Goal: Information Seeking & Learning: Learn about a topic

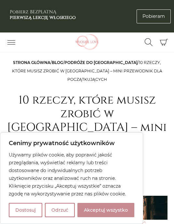
click at [118, 209] on button "Akceptuj wszystko" at bounding box center [105, 210] width 57 height 14
checkbox input "true"
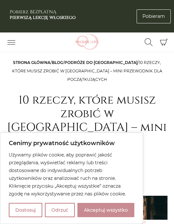
checkbox input "true"
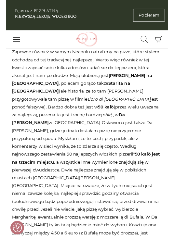
scroll to position [477, 0]
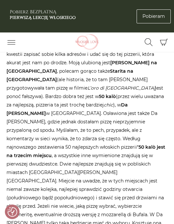
click at [160, 201] on p "Nie wystarczy zjeść pizzę we Włoszech, żeby była pyszna. Zapewne również w samy…" at bounding box center [86, 151] width 161 height 253
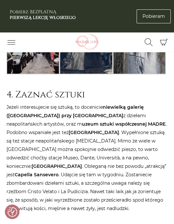
scroll to position [1650, 0]
click at [11, 145] on p "Jeżeli interesujecie się sztuką, to docenicie niewielką galerię (Museo del '900…" at bounding box center [86, 158] width 161 height 110
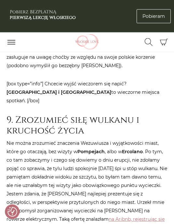
scroll to position [2910, 0]
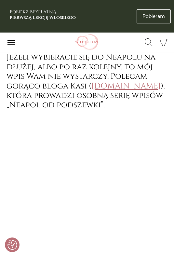
scroll to position [3223, 0]
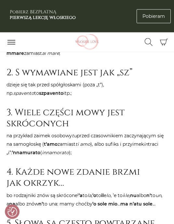
scroll to position [374, 0]
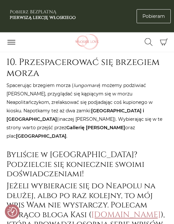
scroll to position [3069, 0]
